Goal: Find specific page/section: Find specific page/section

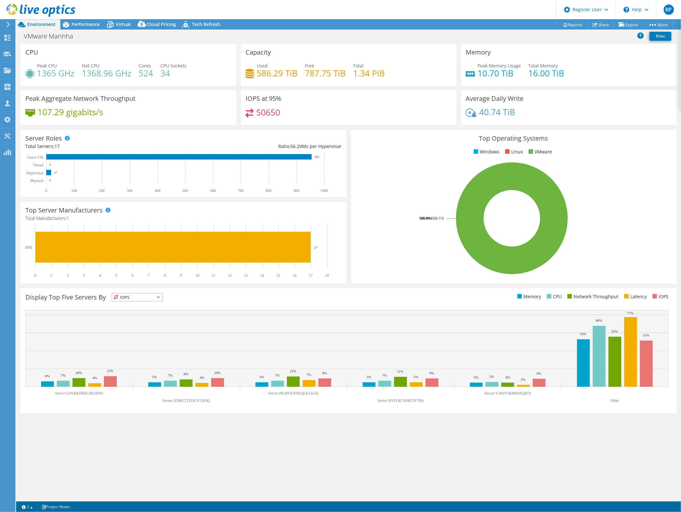
click at [93, 30] on div "VMware Marinha Print" at bounding box center [348, 37] width 665 height 14
click at [92, 28] on div "Performance" at bounding box center [82, 24] width 44 height 10
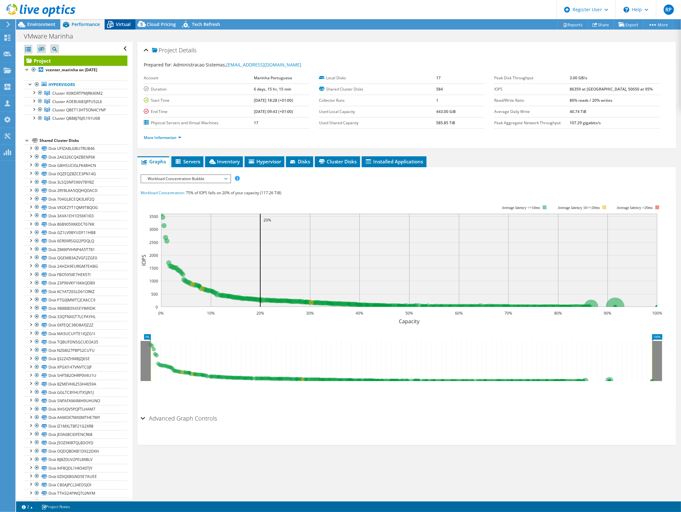
click at [109, 24] on icon at bounding box center [110, 24] width 11 height 11
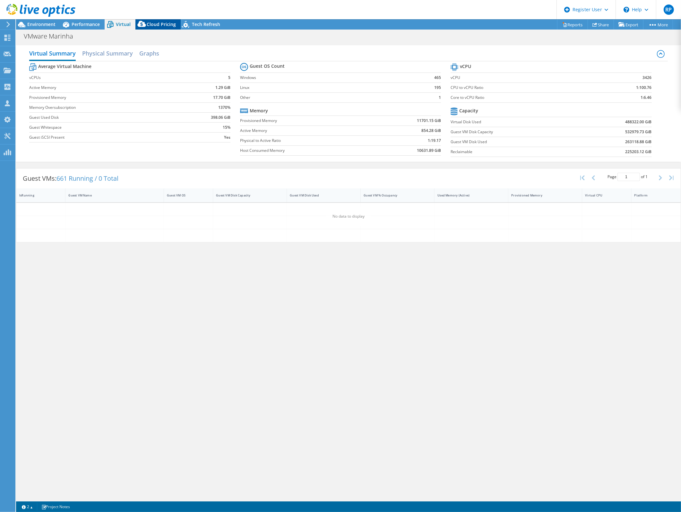
click at [163, 27] on span "Cloud Pricing" at bounding box center [161, 24] width 29 height 6
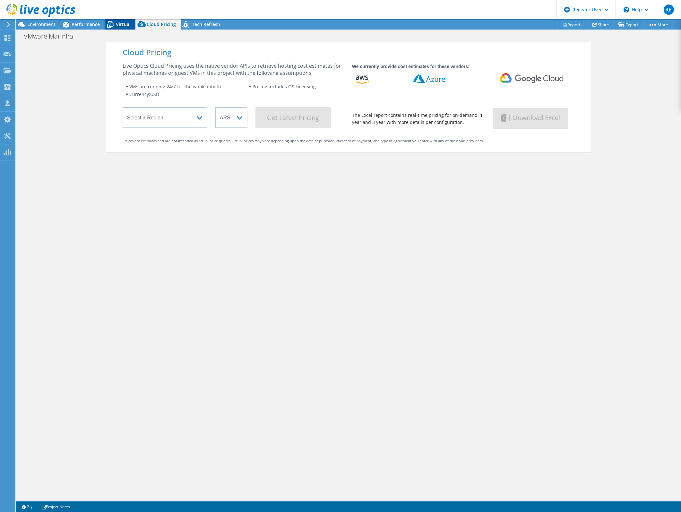
click at [116, 25] on span "Virtual" at bounding box center [123, 24] width 15 height 6
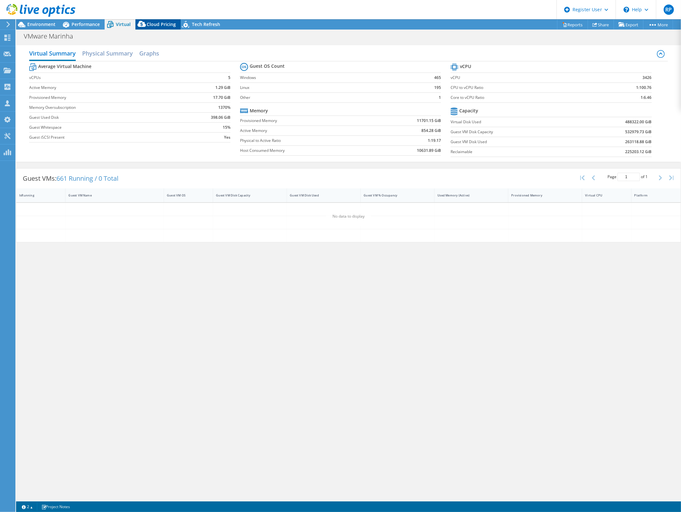
click at [154, 23] on span "Cloud Pricing" at bounding box center [161, 24] width 29 height 6
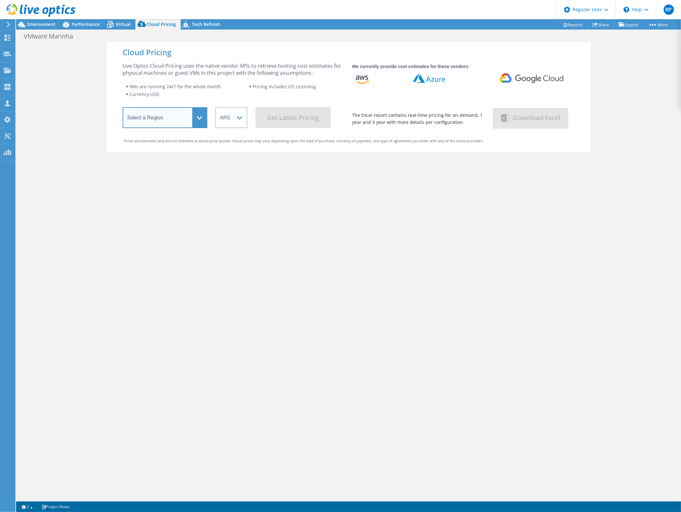
click at [182, 115] on select "Select a Region Asia Pacific (Hong Kong) Asia Pacific (Mumbai) Asia Pacific (Se…" at bounding box center [165, 117] width 85 height 21
select select "EUFrankfurt"
click at [123, 108] on select "Select a Region Asia Pacific (Hong Kong) Asia Pacific (Mumbai) Asia Pacific (Se…" at bounding box center [165, 117] width 85 height 21
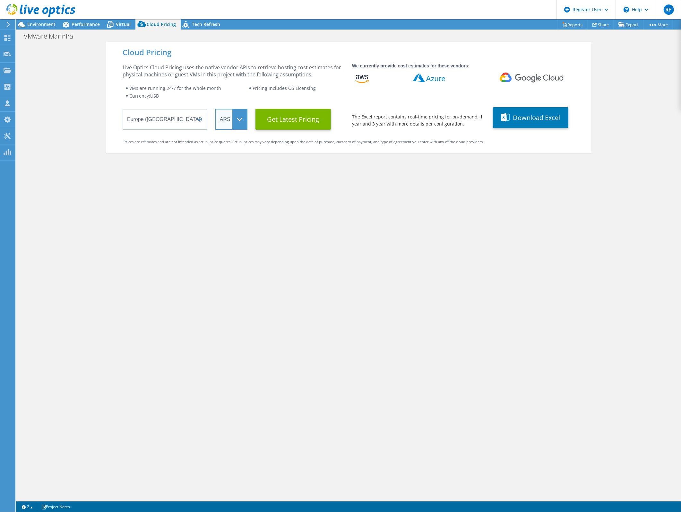
click at [237, 120] on select "ARS AUD BRL CAD CHF CLP CNY DKK EUR GBP HKD HUF INR JPY MXN MYR NOK NZD PEN SEK…" at bounding box center [231, 119] width 32 height 21
click at [215, 109] on select "ARS AUD BRL CAD CHF CLP CNY DKK EUR GBP HKD HUF INR JPY MXN MYR NOK NZD PEN SEK…" at bounding box center [231, 119] width 32 height 21
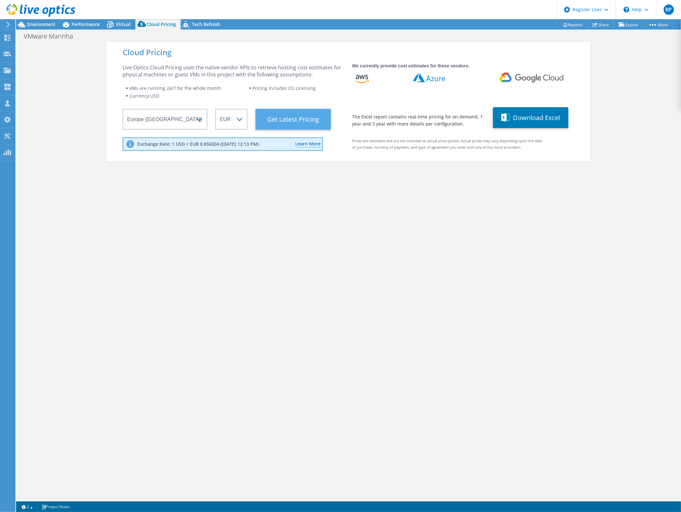
click at [283, 117] on Latest "Get Latest Pricing" at bounding box center [292, 119] width 75 height 21
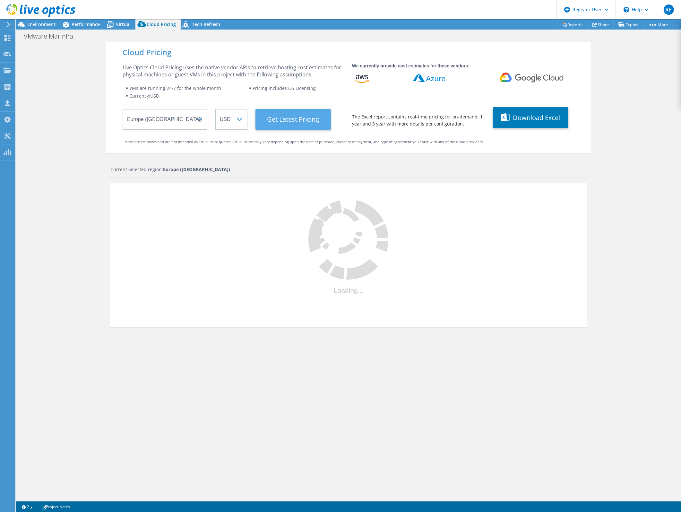
select select "EUR"
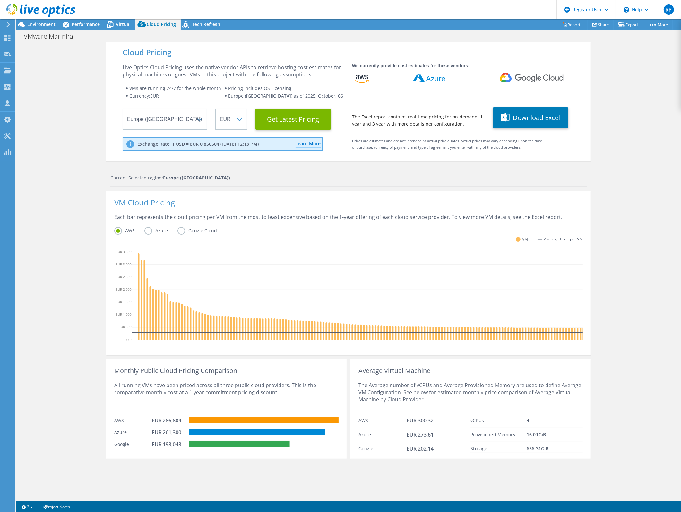
click at [178, 229] on label "Google Cloud" at bounding box center [201, 231] width 49 height 8
click at [0, 0] on input "Google Cloud" at bounding box center [0, 0] width 0 height 0
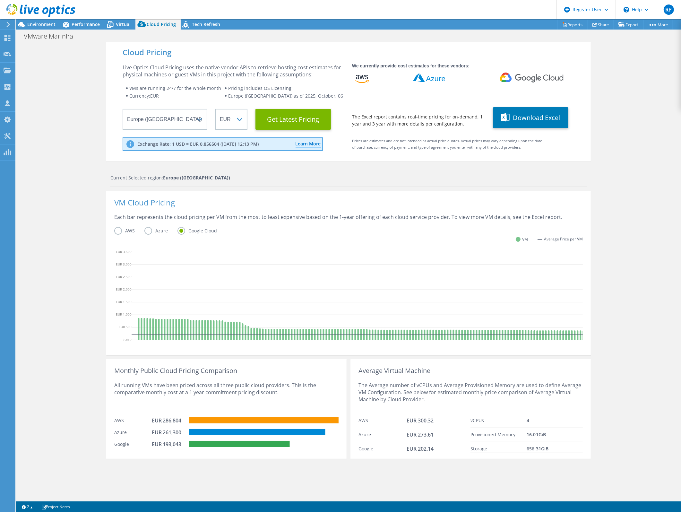
click at [146, 230] on label "Azure" at bounding box center [160, 231] width 33 height 8
click at [0, 0] on input "Azure" at bounding box center [0, 0] width 0 height 0
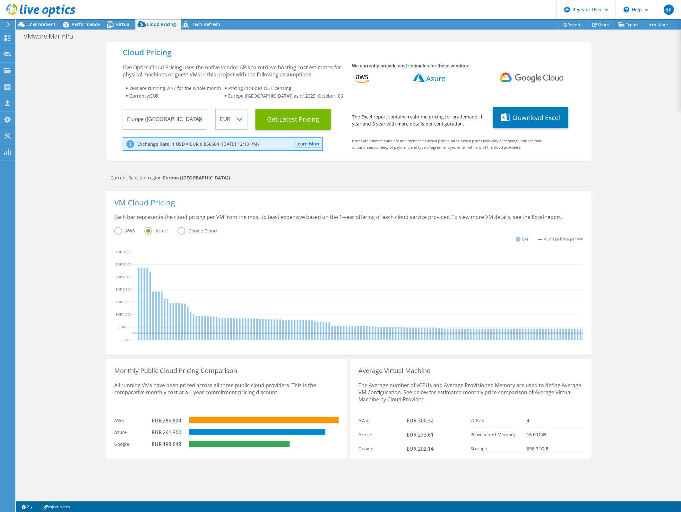
click at [179, 229] on label "Google Cloud" at bounding box center [201, 231] width 49 height 8
click at [0, 0] on input "Google Cloud" at bounding box center [0, 0] width 0 height 0
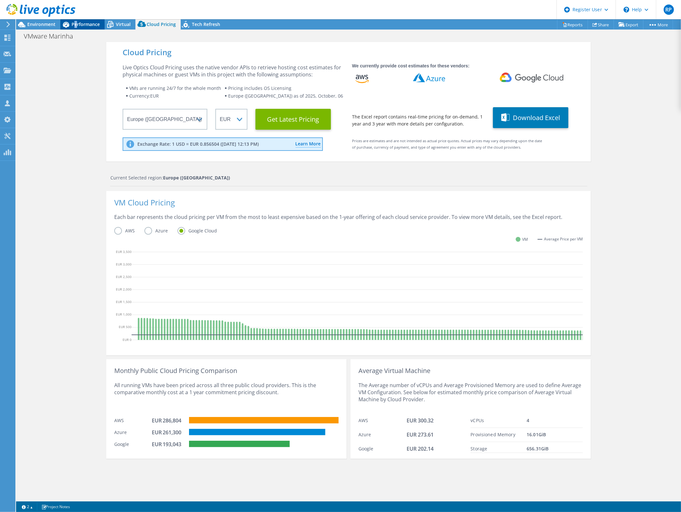
click at [75, 24] on span "Performance" at bounding box center [86, 24] width 28 height 6
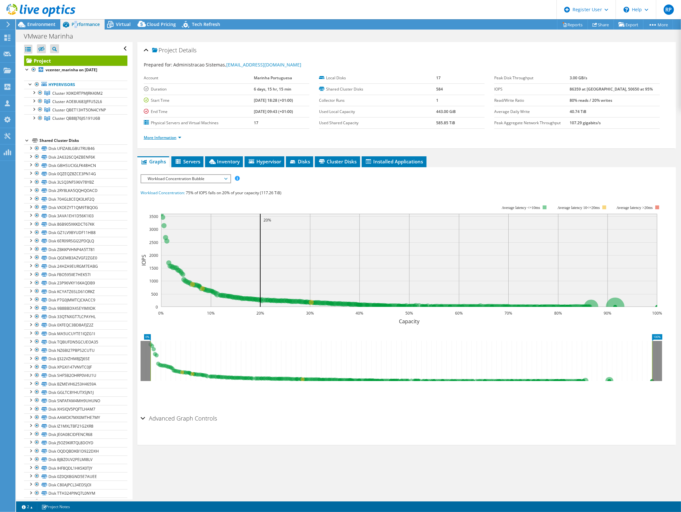
click at [171, 138] on link "More Information" at bounding box center [163, 137] width 38 height 5
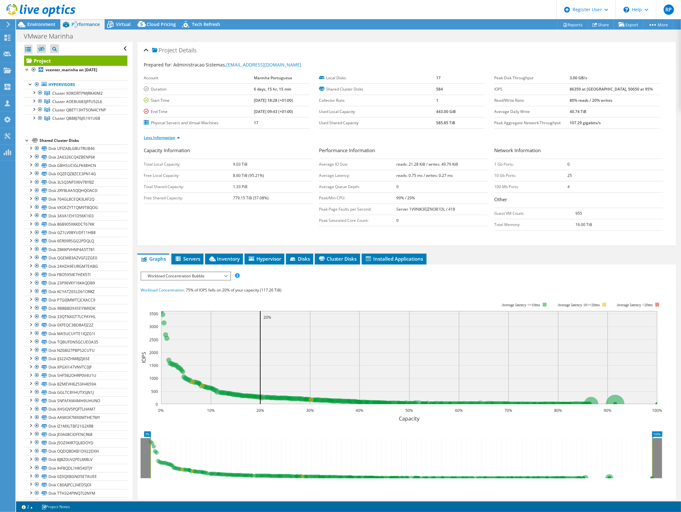
click at [171, 138] on link "Less Information" at bounding box center [162, 137] width 36 height 5
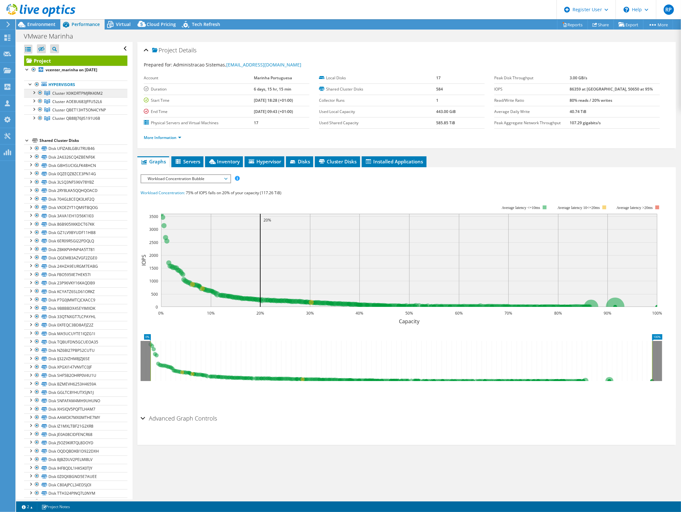
click at [88, 94] on span "Cluster X0IKDRTPMJRK40M2" at bounding box center [77, 92] width 50 height 5
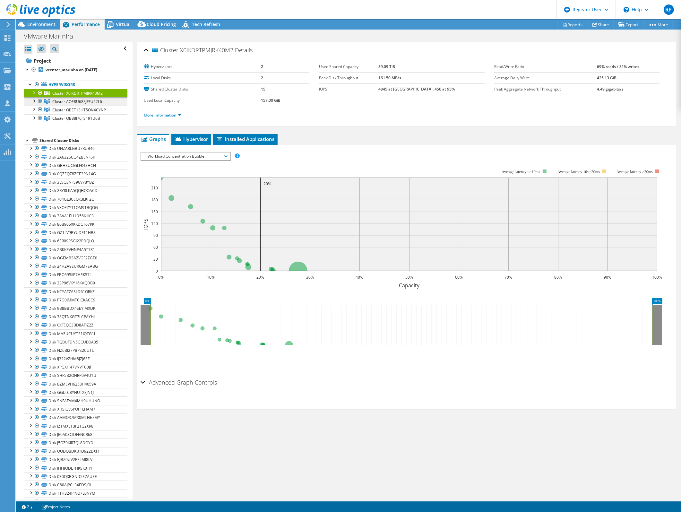
click at [85, 101] on span "Cluster AOE8U683JFFU52L6" at bounding box center [77, 101] width 50 height 5
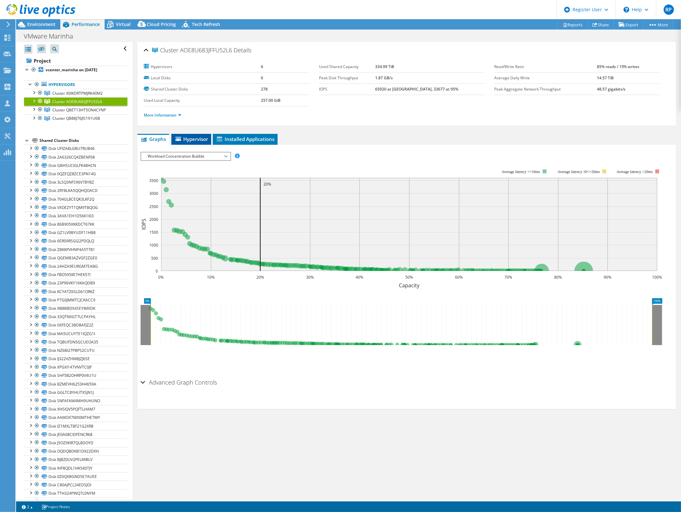
click at [195, 143] on li "Hypervisor" at bounding box center [191, 139] width 40 height 11
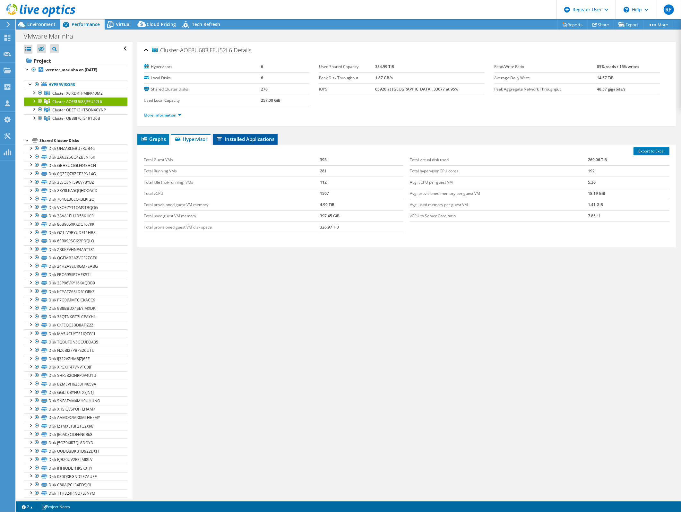
click at [251, 137] on span "Installed Applications" at bounding box center [245, 139] width 58 height 6
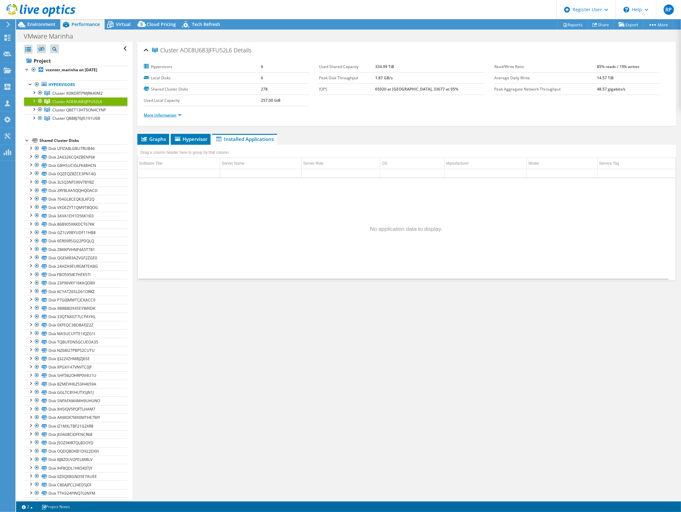
click at [157, 116] on link "More Information" at bounding box center [163, 114] width 38 height 5
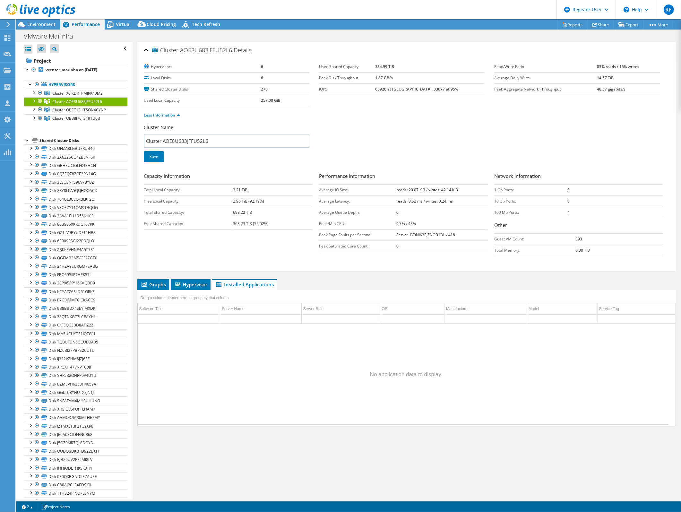
click at [34, 102] on div at bounding box center [33, 100] width 6 height 6
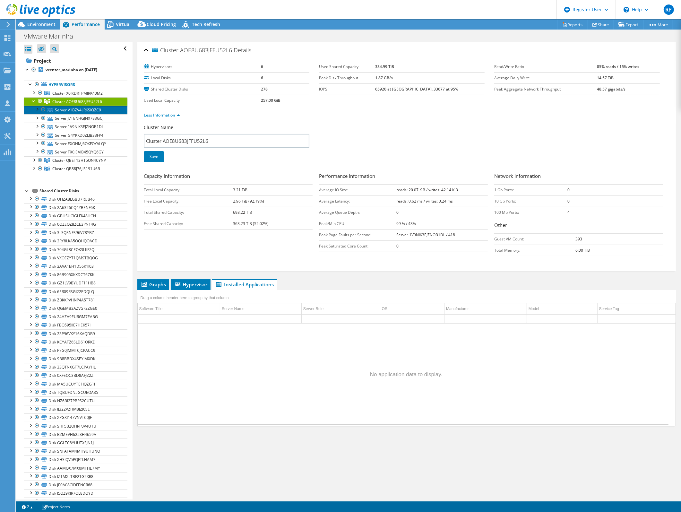
click at [70, 109] on link "Server V1BZV4IJRKSIQZC9" at bounding box center [75, 110] width 103 height 8
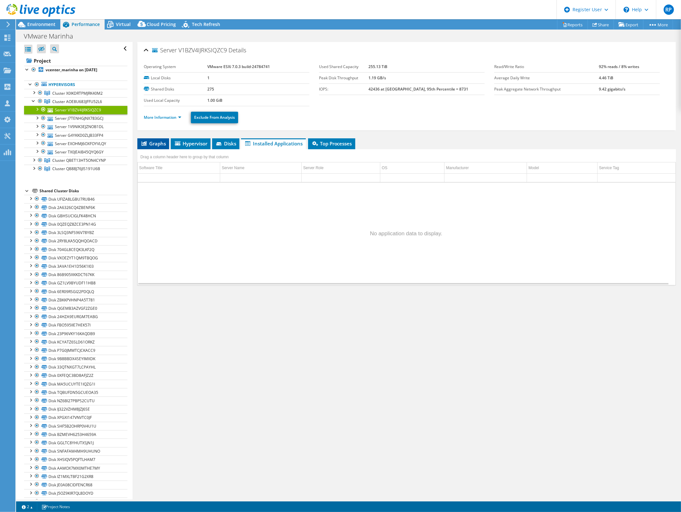
click at [154, 144] on span "Graphs" at bounding box center [152, 143] width 25 height 6
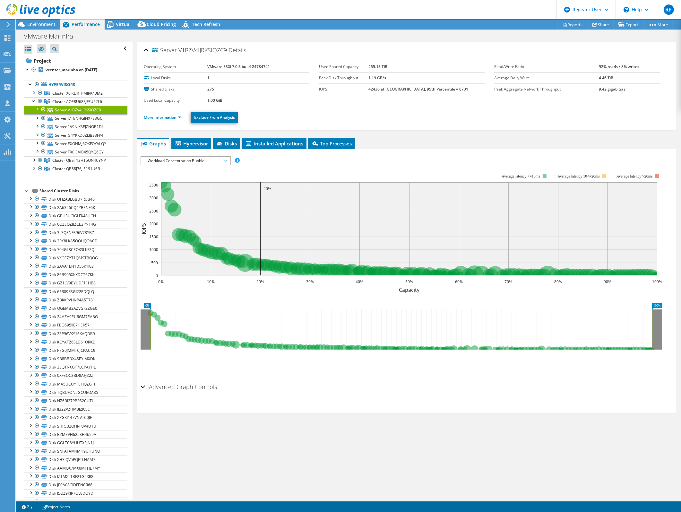
click at [190, 135] on div "Server V1BZV4IJRKSIQZC9 Details Operating System VMware ESXi 7.0.3 build-247847…" at bounding box center [406, 270] width 548 height 457
click at [191, 140] on span "Hypervisor" at bounding box center [190, 143] width 33 height 6
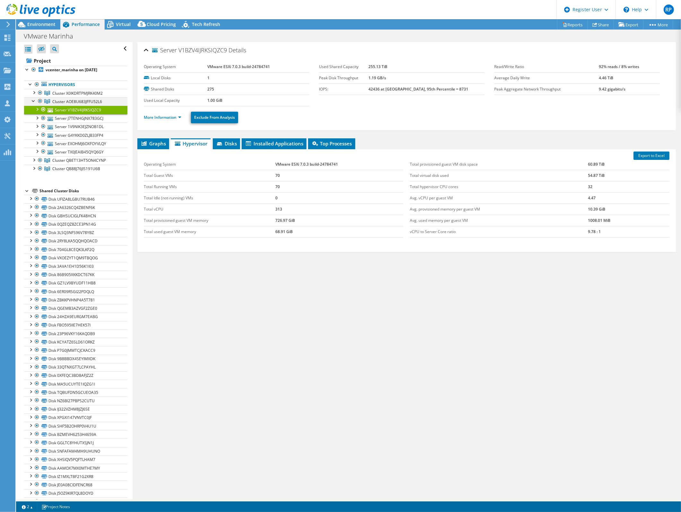
click at [34, 100] on div at bounding box center [33, 100] width 6 height 6
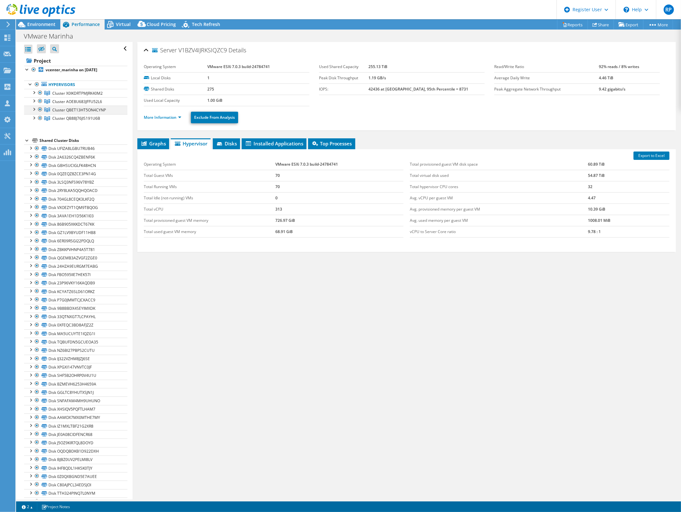
click at [35, 109] on div at bounding box center [33, 109] width 6 height 6
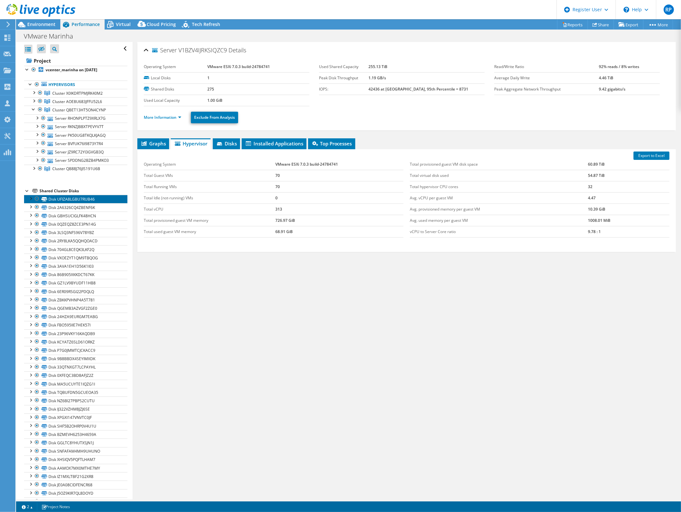
click at [66, 198] on link "Disk UFIZA8LGBU7RUB46" at bounding box center [75, 199] width 103 height 8
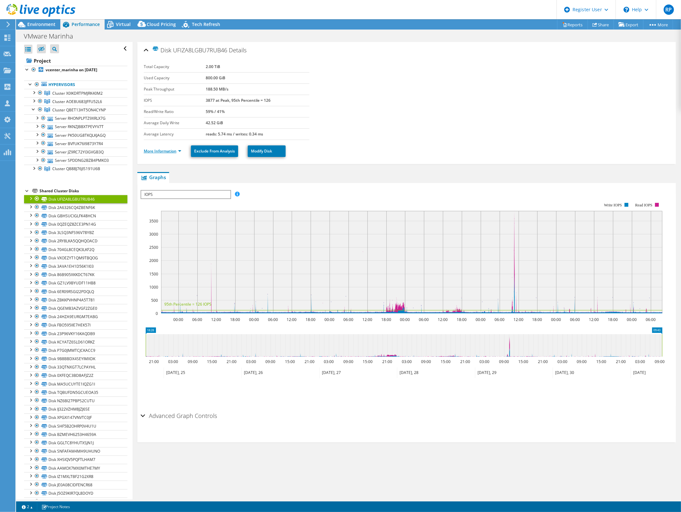
click at [163, 150] on link "More Information" at bounding box center [163, 150] width 38 height 5
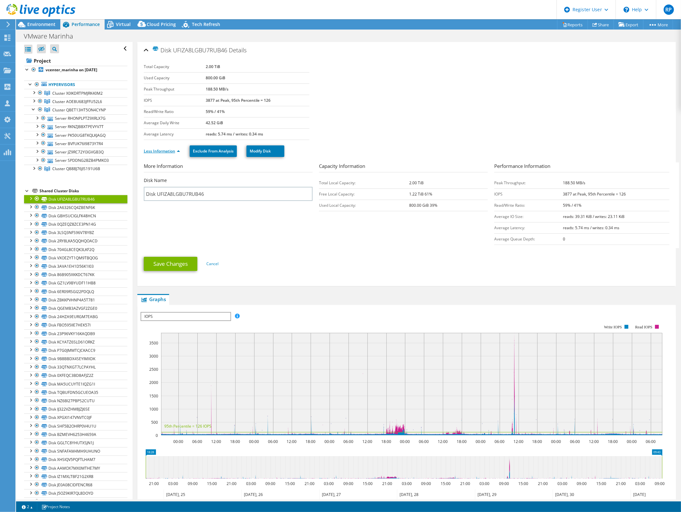
click at [163, 150] on link "Less Information" at bounding box center [162, 150] width 36 height 5
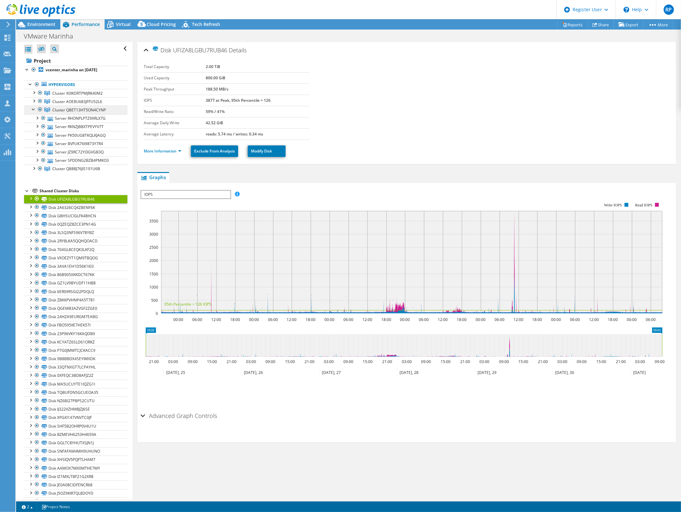
click at [64, 109] on span "Cluster QBET13HT5ON4CYNP" at bounding box center [79, 109] width 54 height 5
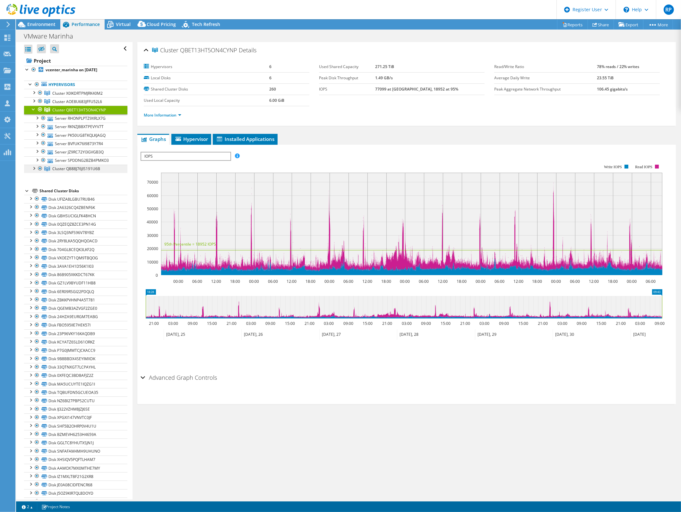
click at [71, 168] on span "Cluster QB88J76JIS191U6B" at bounding box center [76, 168] width 48 height 5
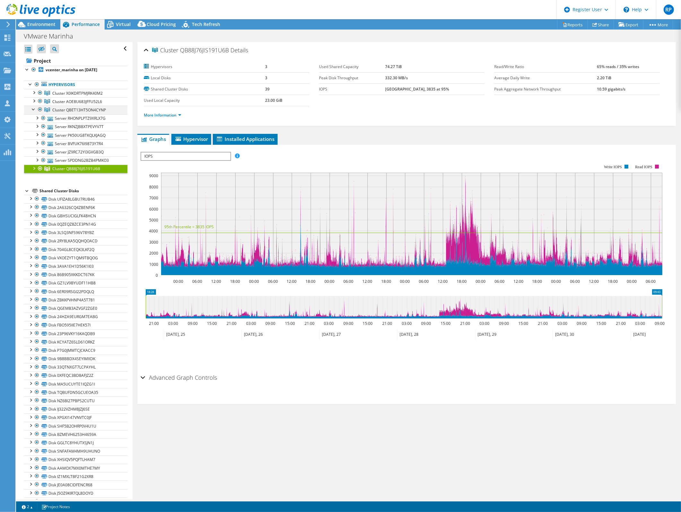
click at [31, 110] on div at bounding box center [33, 109] width 6 height 6
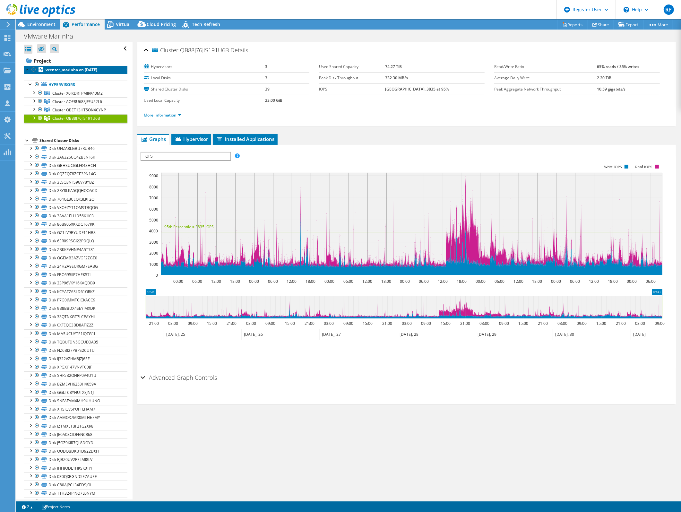
click at [50, 71] on b "vcenter_marinha on 10/2/2025" at bounding box center [72, 69] width 52 height 5
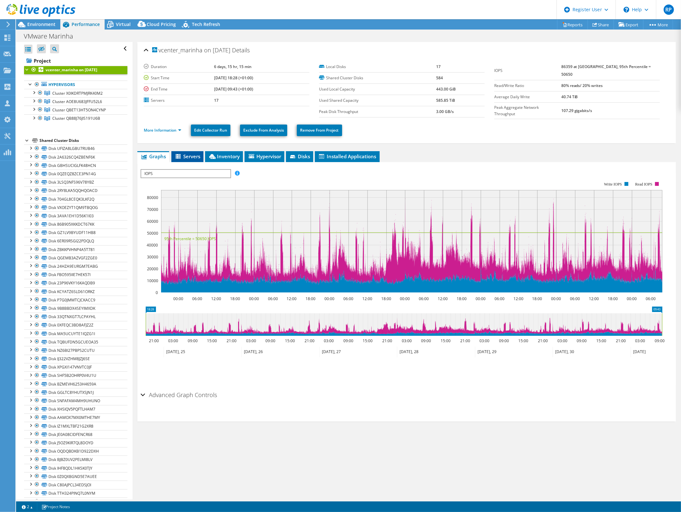
click at [193, 151] on li "Servers" at bounding box center [187, 156] width 32 height 11
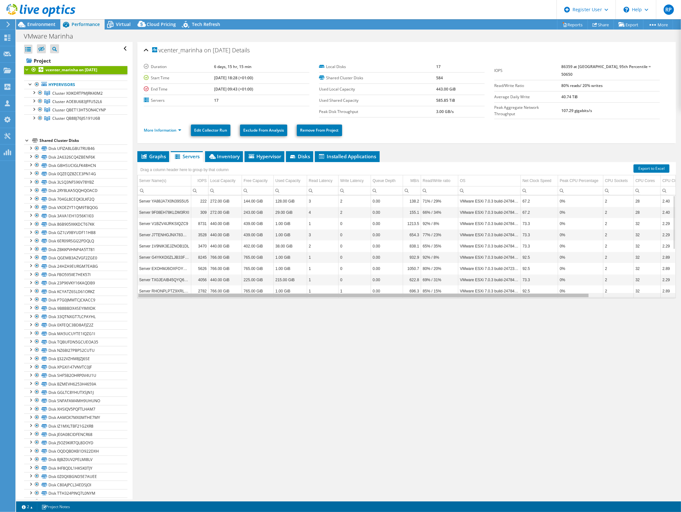
drag, startPoint x: 507, startPoint y: 293, endPoint x: 302, endPoint y: 280, distance: 205.4
click at [344, 297] on body "RP Dell User Ricardo Pedroso Ricardo.Pedroso@dell.com Dell My Profile Log Out \…" at bounding box center [340, 256] width 681 height 512
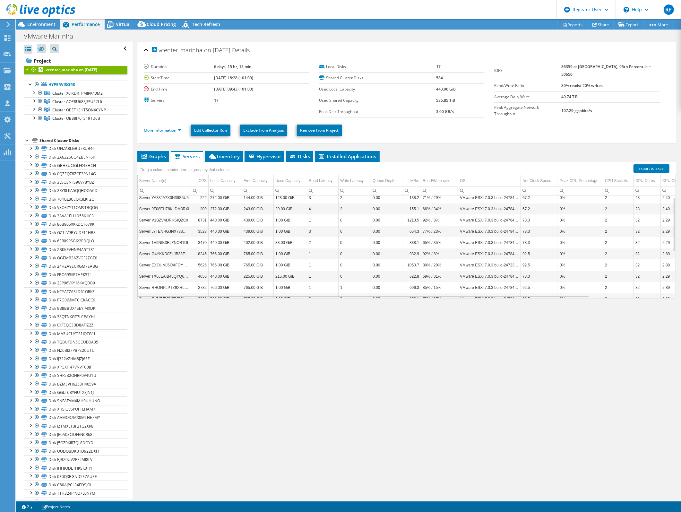
scroll to position [4, 0]
click at [218, 154] on span "Inventory" at bounding box center [223, 156] width 31 height 6
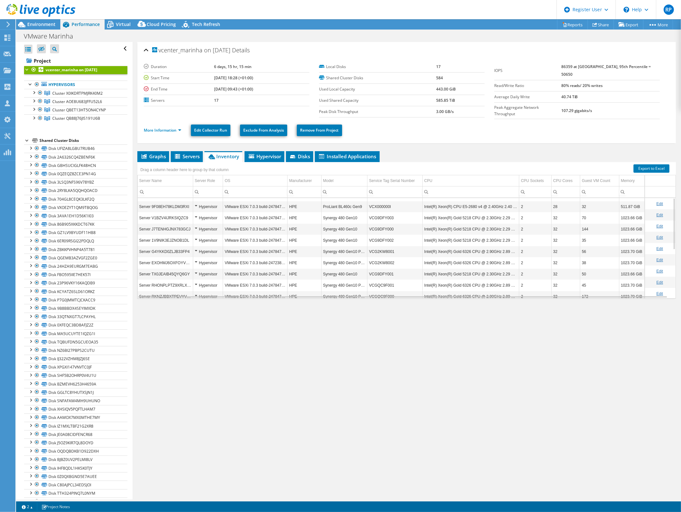
scroll to position [0, 0]
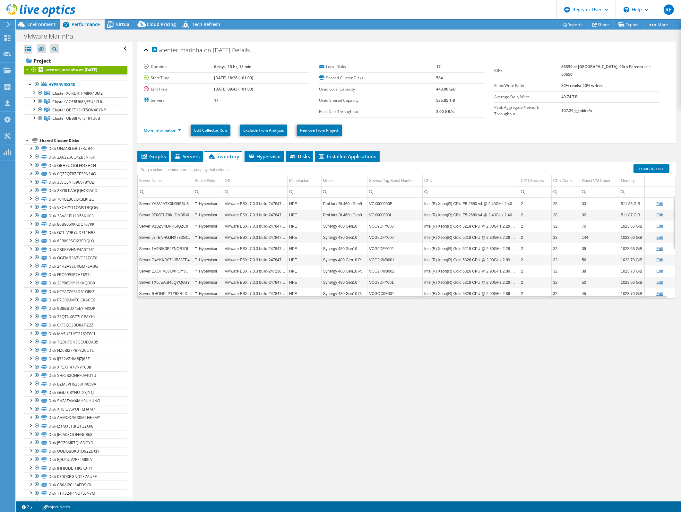
click at [197, 201] on div "Hypervisor" at bounding box center [208, 204] width 26 height 8
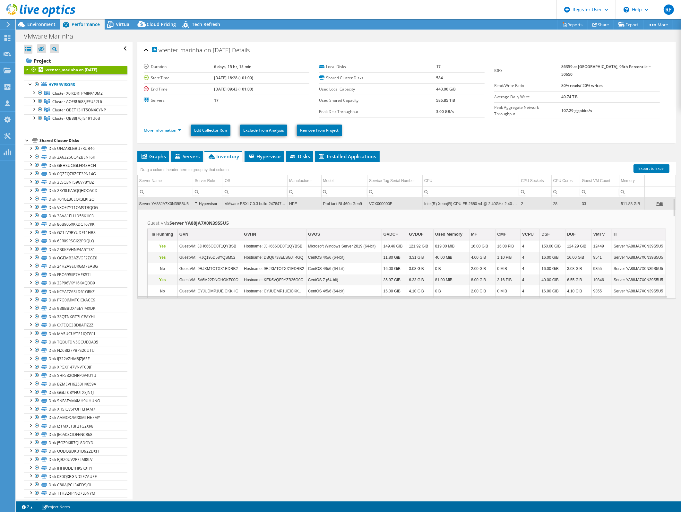
click at [195, 200] on div "Hypervisor" at bounding box center [208, 204] width 26 height 8
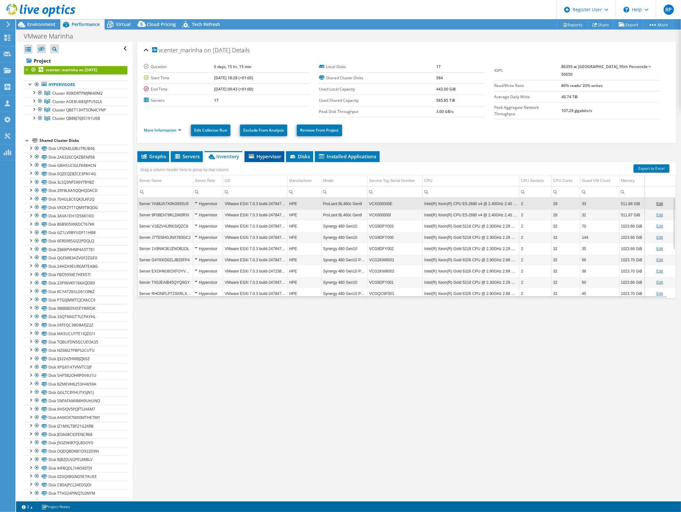
click at [260, 156] on span "Hypervisor" at bounding box center [264, 156] width 33 height 6
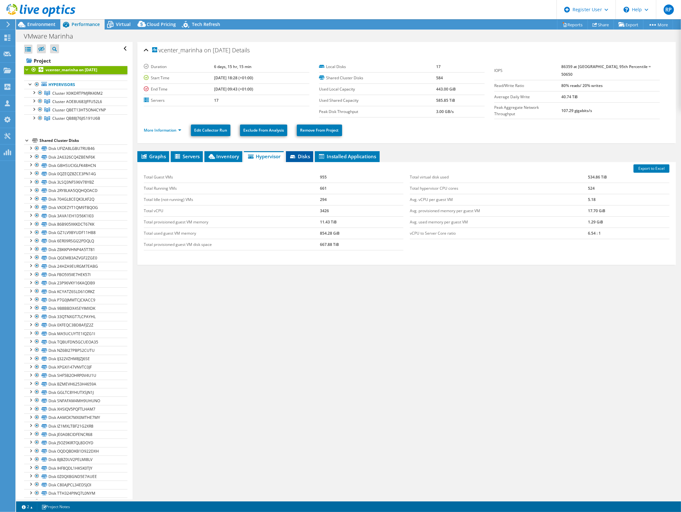
click at [298, 154] on span "Disks" at bounding box center [299, 156] width 21 height 6
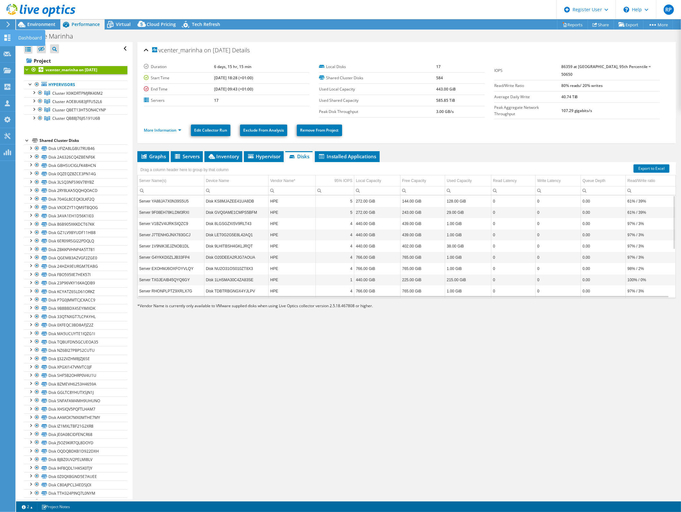
click at [7, 39] on icon at bounding box center [8, 38] width 8 height 6
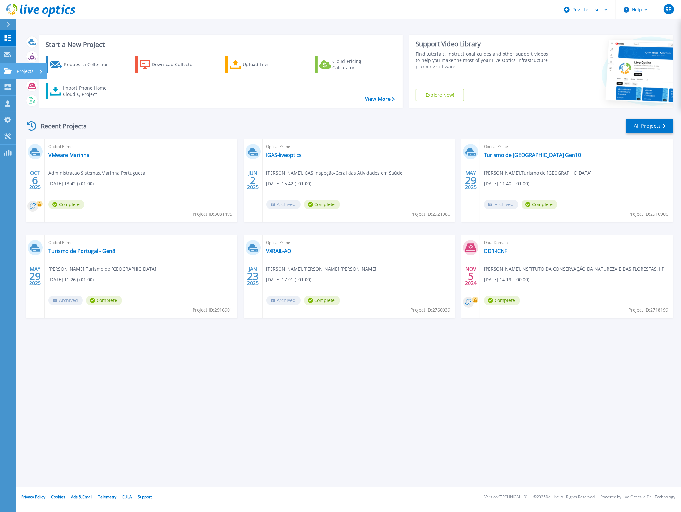
click at [7, 70] on icon at bounding box center [8, 70] width 8 height 5
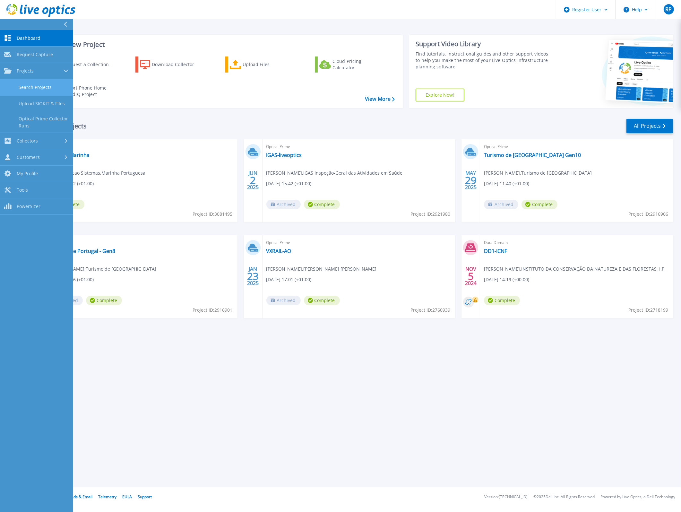
click at [37, 80] on link "Search Projects" at bounding box center [36, 87] width 73 height 16
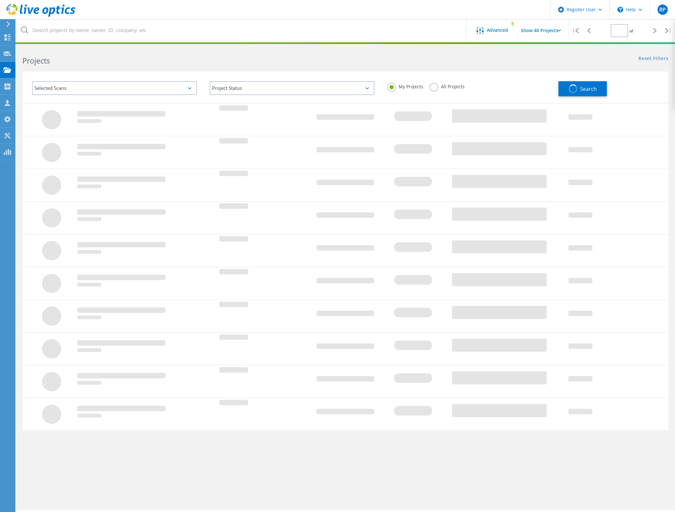
type input "1"
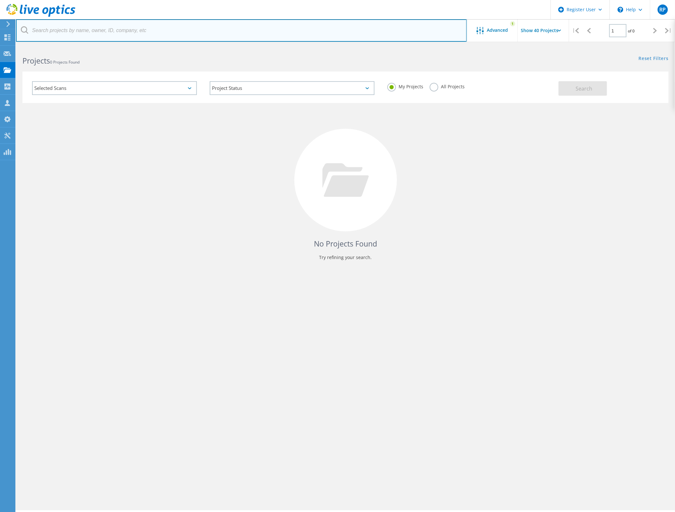
click at [89, 36] on input "text" at bounding box center [241, 30] width 451 height 22
type input "icnf"
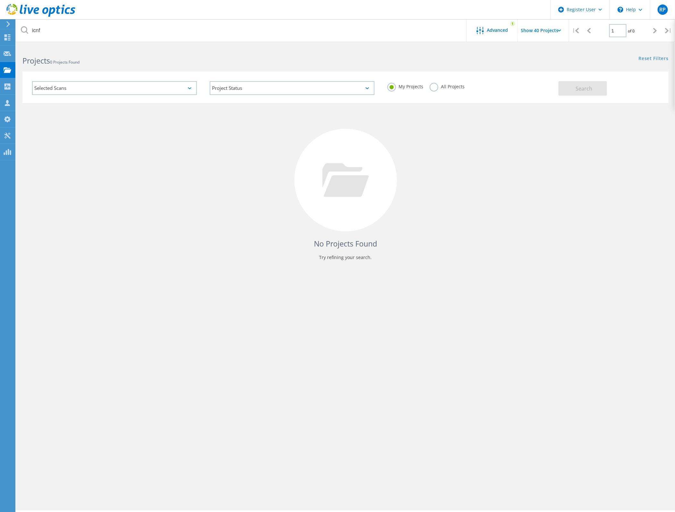
click at [435, 89] on label "All Projects" at bounding box center [447, 86] width 35 height 6
click at [0, 0] on input "All Projects" at bounding box center [0, 0] width 0 height 0
click at [593, 88] on button "Search" at bounding box center [583, 88] width 48 height 14
click at [485, 29] on div at bounding box center [482, 31] width 11 height 8
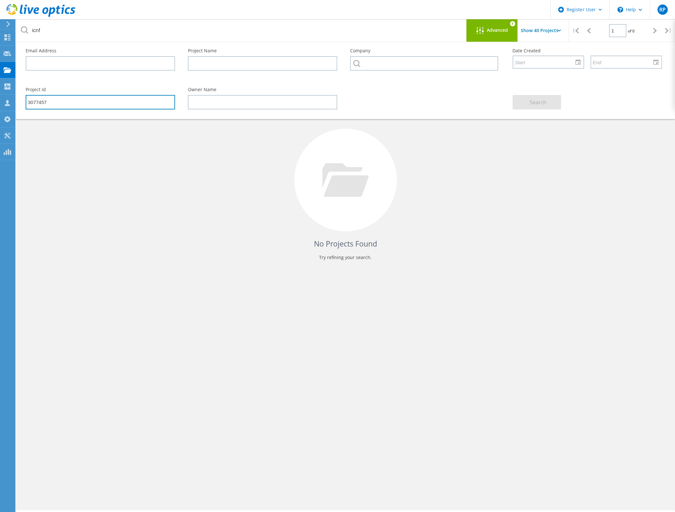
click at [38, 104] on input "3077457" at bounding box center [100, 102] width 149 height 14
click at [539, 100] on span "Search" at bounding box center [538, 102] width 17 height 7
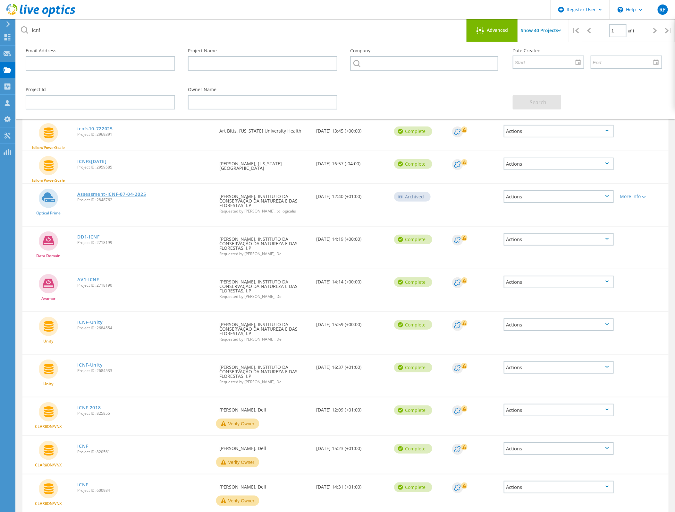
click at [140, 193] on link "Assessment-ICNF-07-04-2025" at bounding box center [111, 194] width 69 height 4
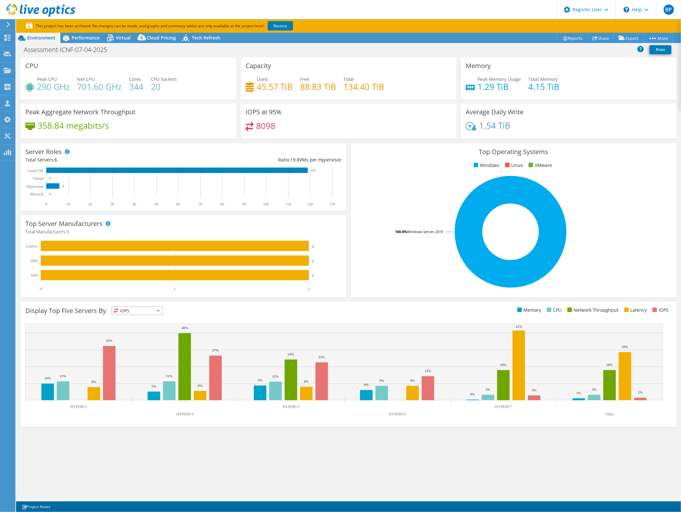
click at [290, 24] on link "Restore" at bounding box center [280, 25] width 25 height 9
click at [434, 453] on div "CPU Peak CPU 290 GHz Net CPU 701.60 GHz Cores 344 CPU Sockets 20 Capacity Used …" at bounding box center [348, 268] width 665 height 423
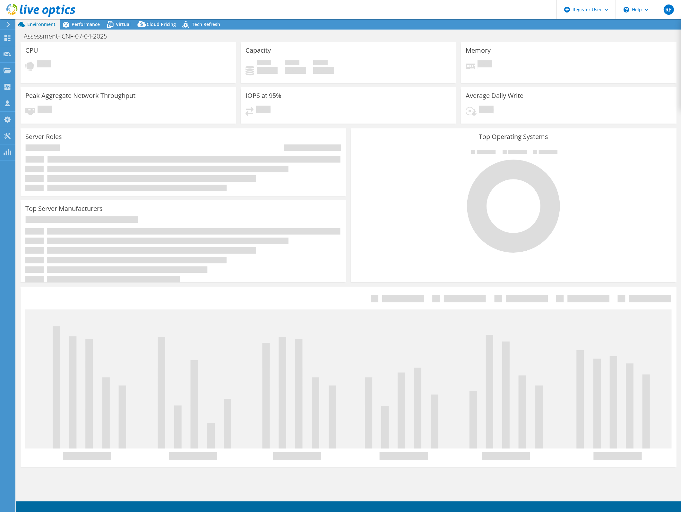
select select "USD"
